Goal: Find specific page/section: Find specific page/section

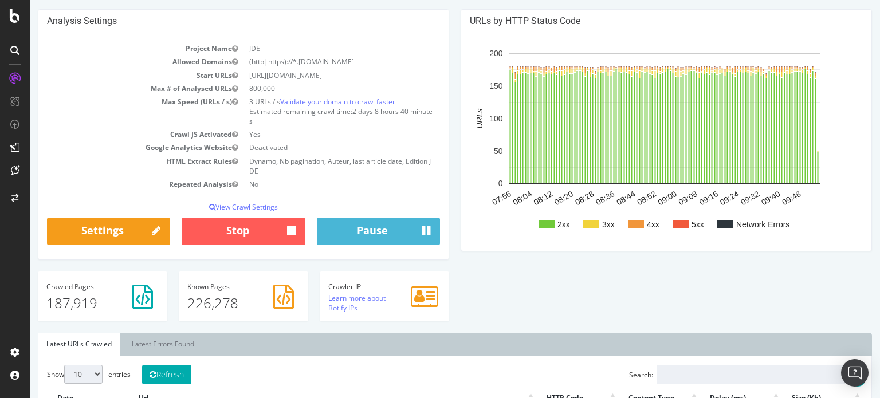
scroll to position [172, 0]
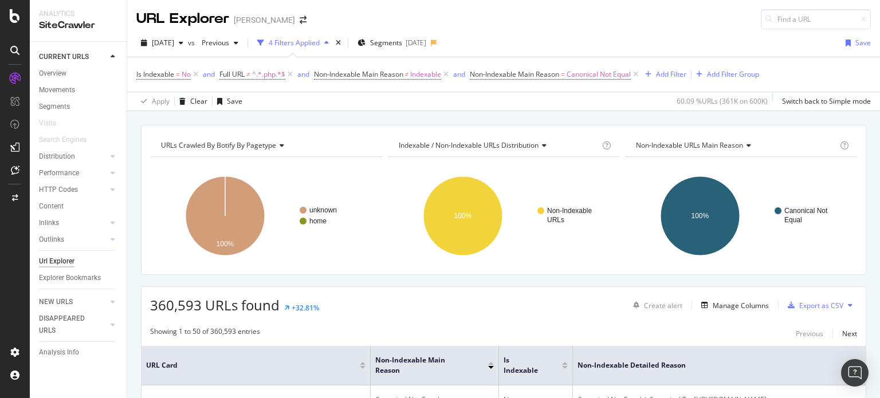
scroll to position [3276, 0]
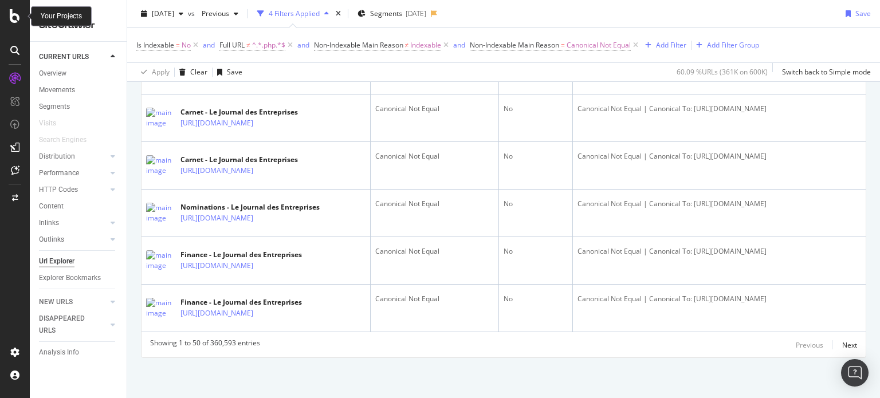
click at [16, 22] on icon at bounding box center [15, 16] width 10 height 14
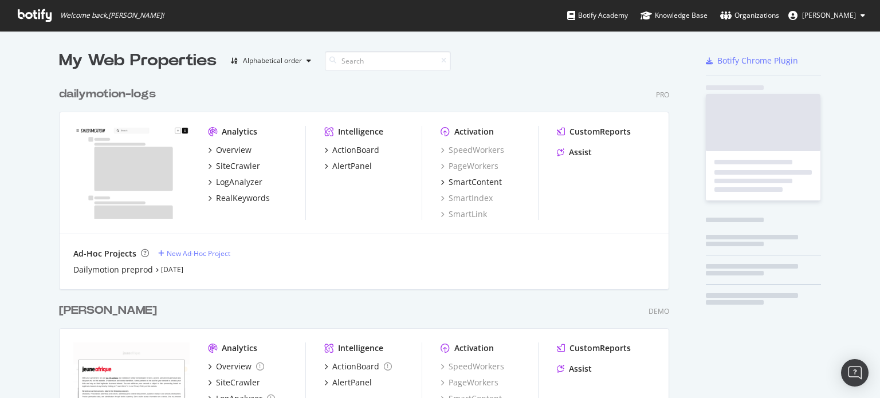
scroll to position [389, 862]
